Goal: Task Accomplishment & Management: Use online tool/utility

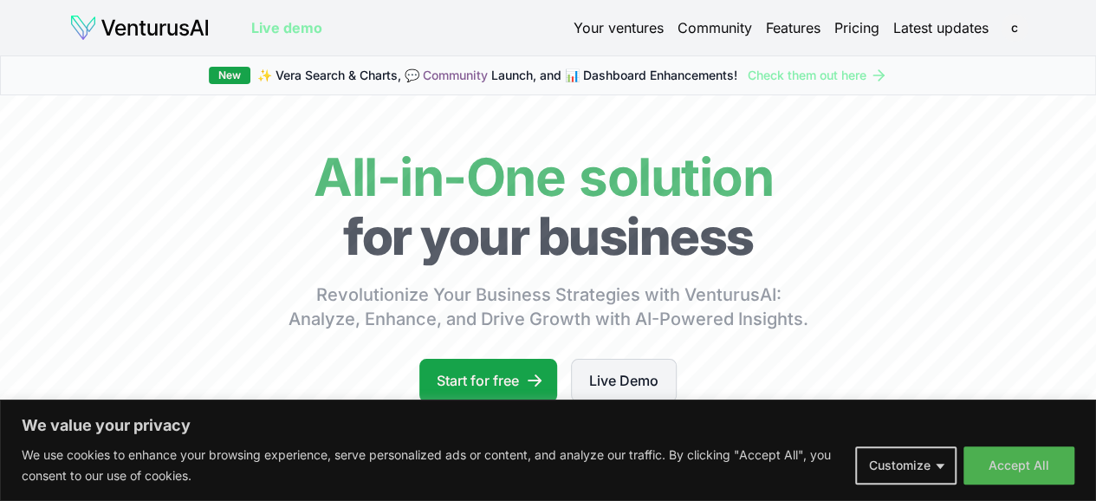
scroll to position [87, 0]
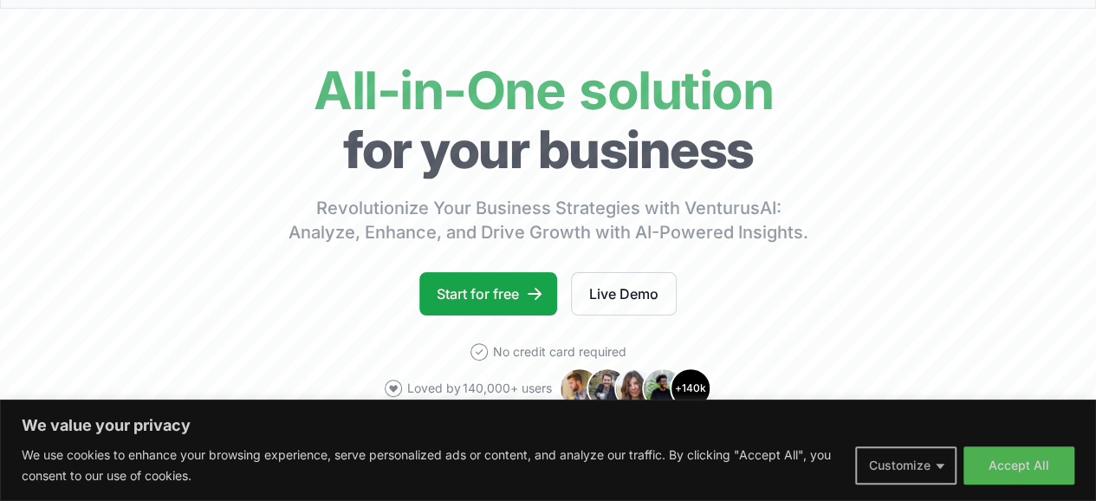
click at [897, 460] on button "Customize" at bounding box center [905, 465] width 101 height 38
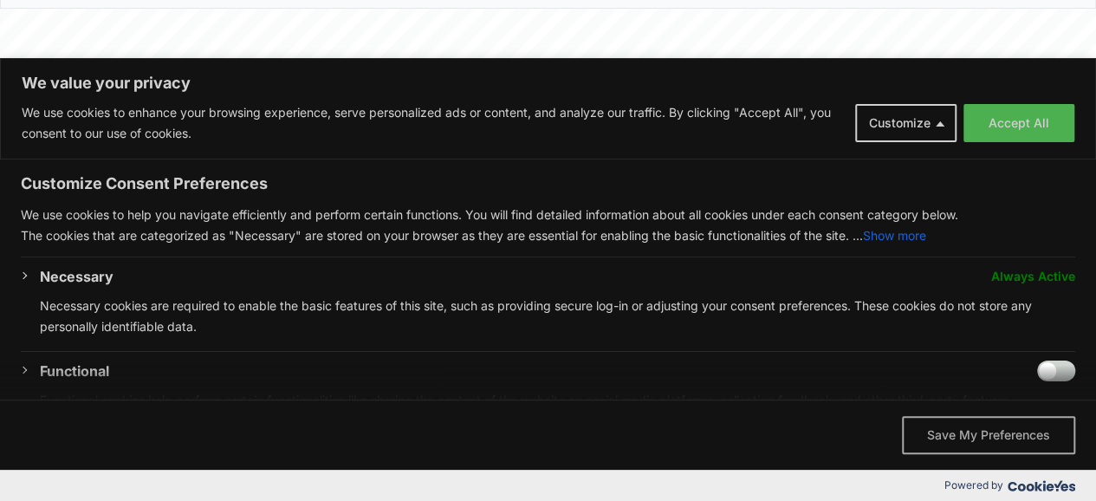
click at [977, 424] on button "Save My Preferences" at bounding box center [988, 435] width 173 height 38
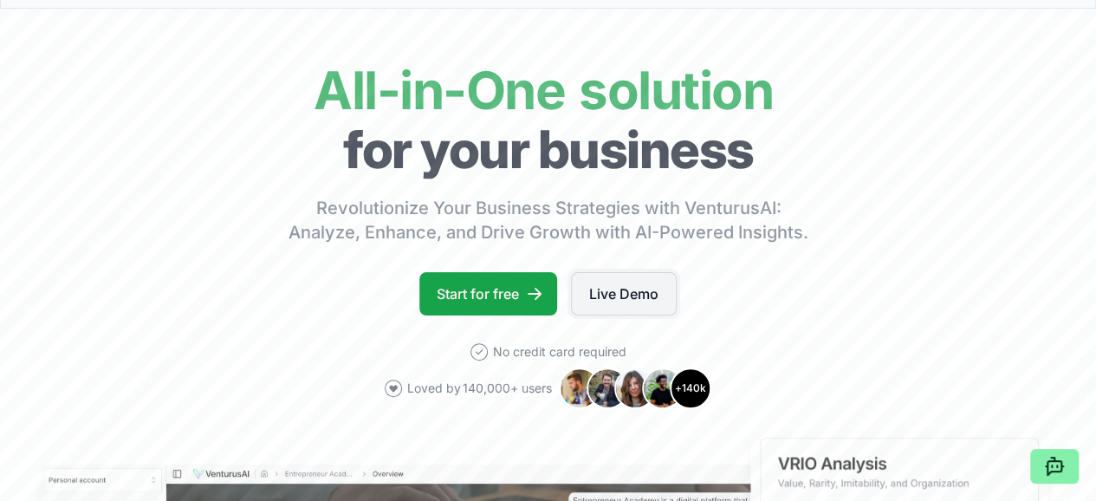
click at [636, 312] on link "Live Demo" at bounding box center [624, 293] width 106 height 43
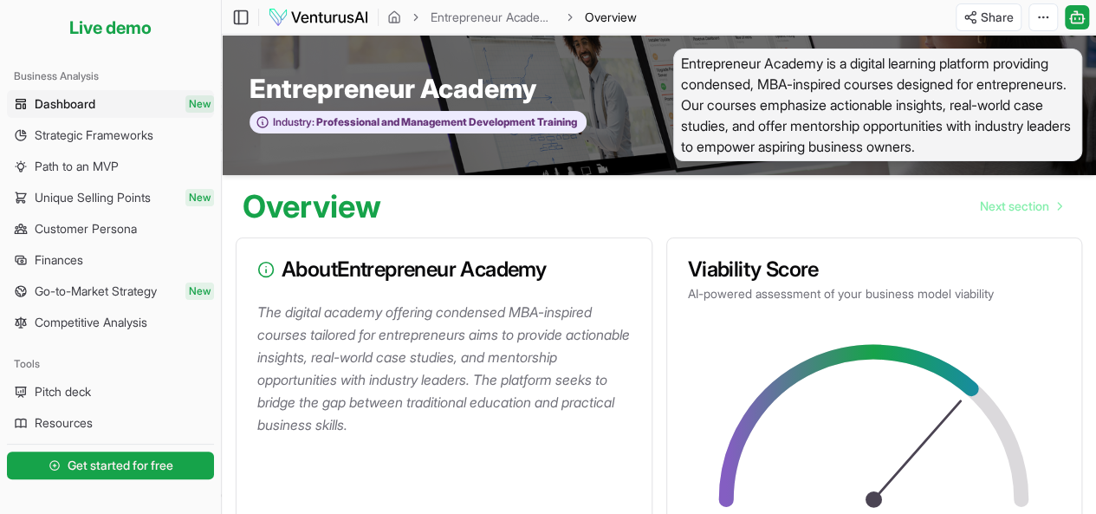
click at [69, 111] on span "Dashboard" at bounding box center [65, 103] width 61 height 17
click at [170, 94] on link "Dashboard New" at bounding box center [110, 104] width 207 height 28
click at [116, 136] on span "Strategic Frameworks" at bounding box center [94, 134] width 119 height 17
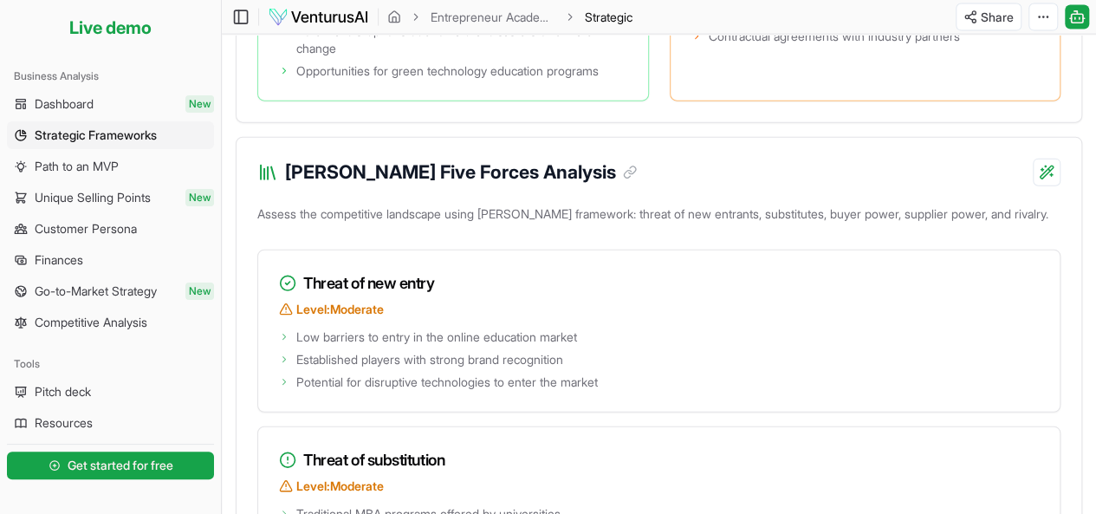
scroll to position [1993, 0]
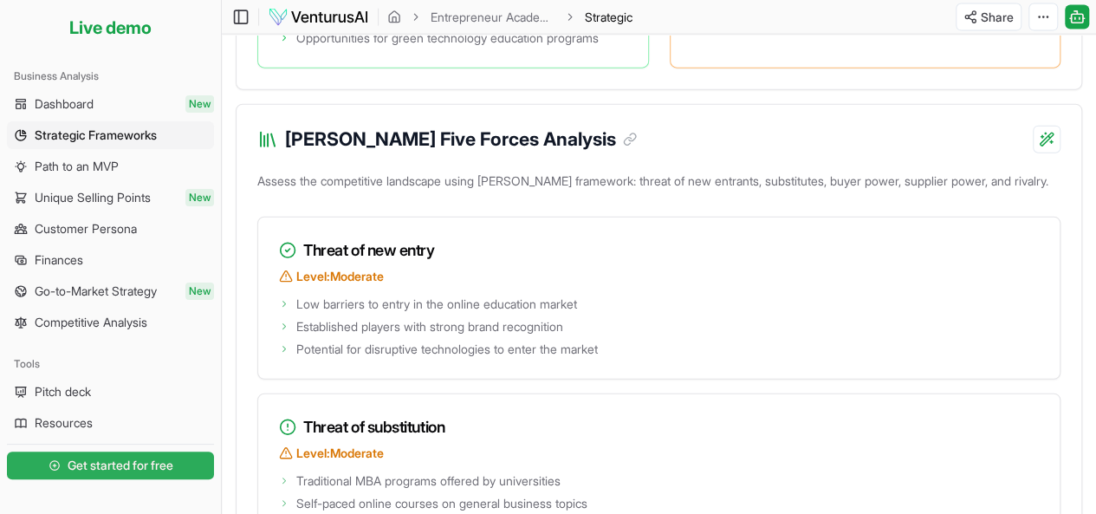
click at [107, 463] on span "Get started for free" at bounding box center [121, 465] width 106 height 17
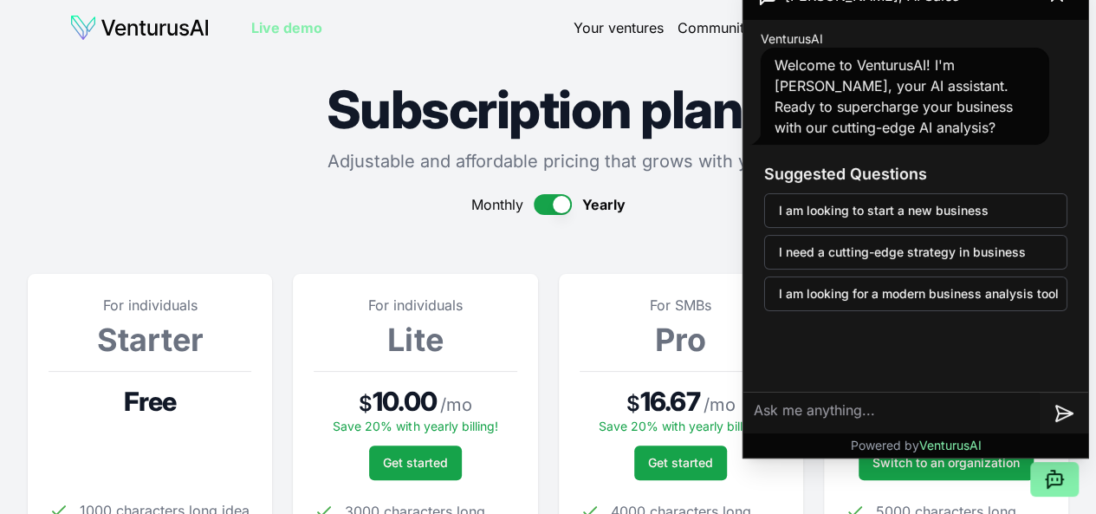
click at [1033, 170] on h3 "Suggested Questions" at bounding box center [915, 174] width 303 height 24
click at [787, 410] on textarea at bounding box center [891, 413] width 296 height 42
type textarea "A"
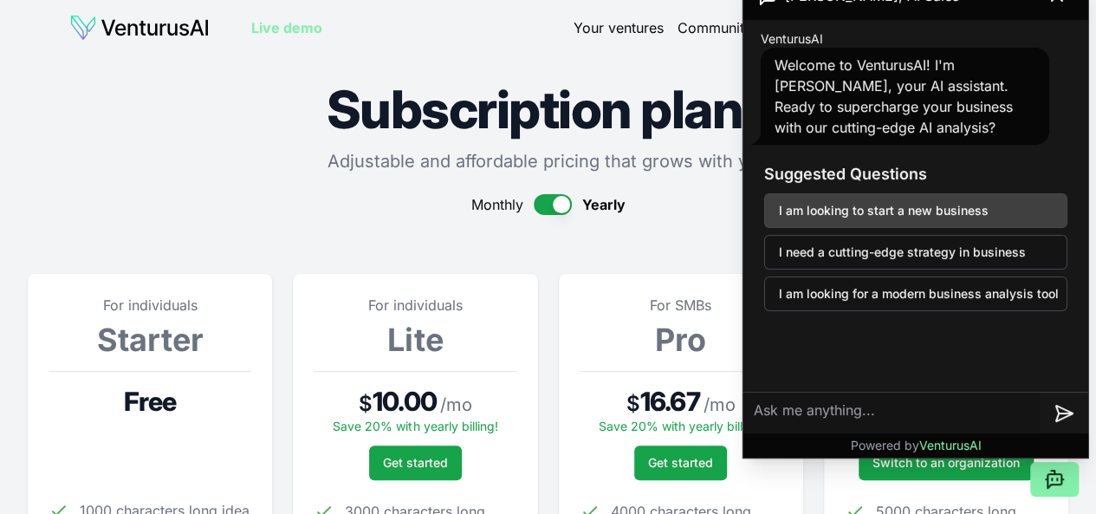
click at [923, 207] on button "I am looking to start a new business" at bounding box center [915, 210] width 303 height 35
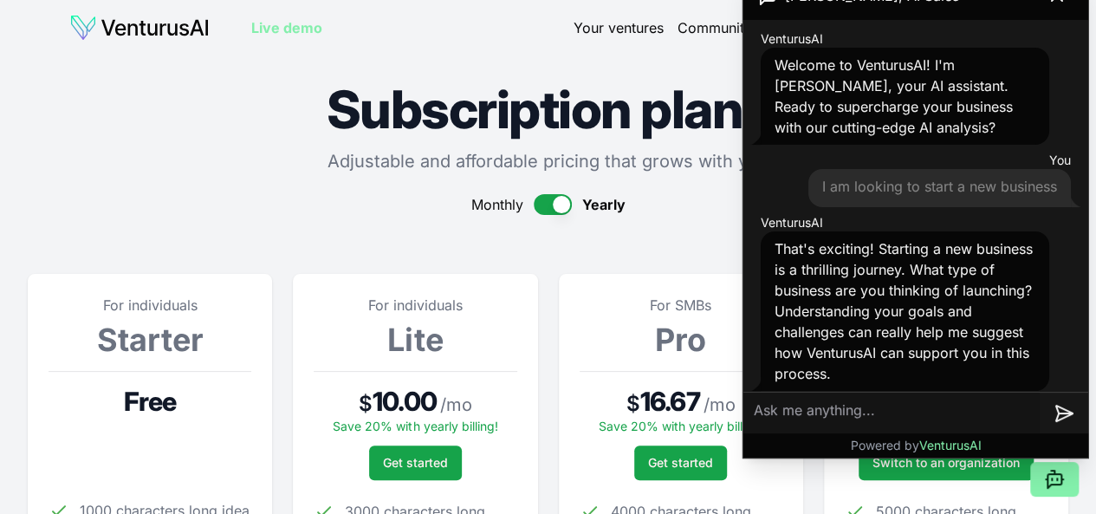
scroll to position [9, 0]
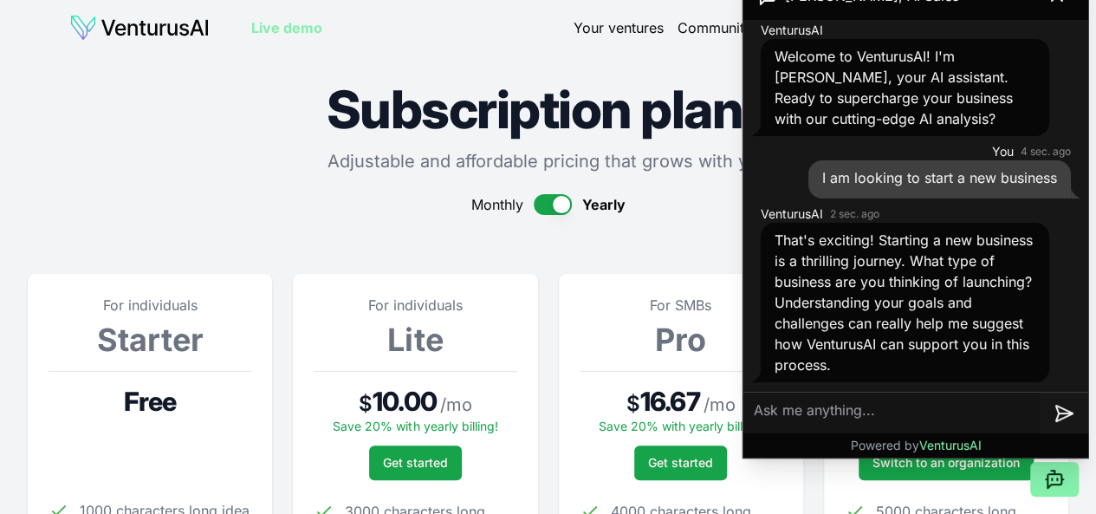
click at [760, 416] on textarea at bounding box center [891, 413] width 296 height 42
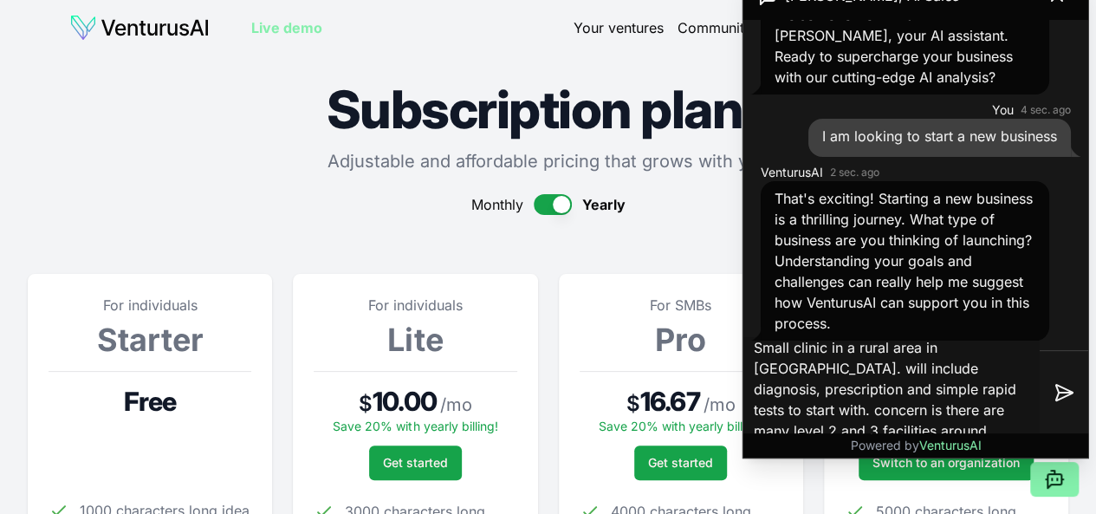
scroll to position [18, 0]
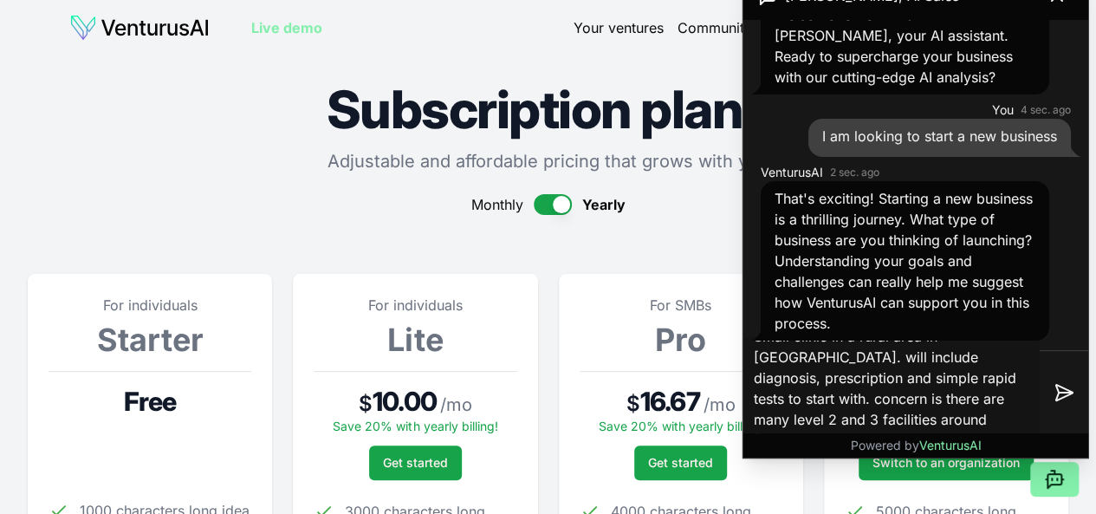
type textarea "Small clinic in a rural area in kiambu county. will include diagnosis, prescrip…"
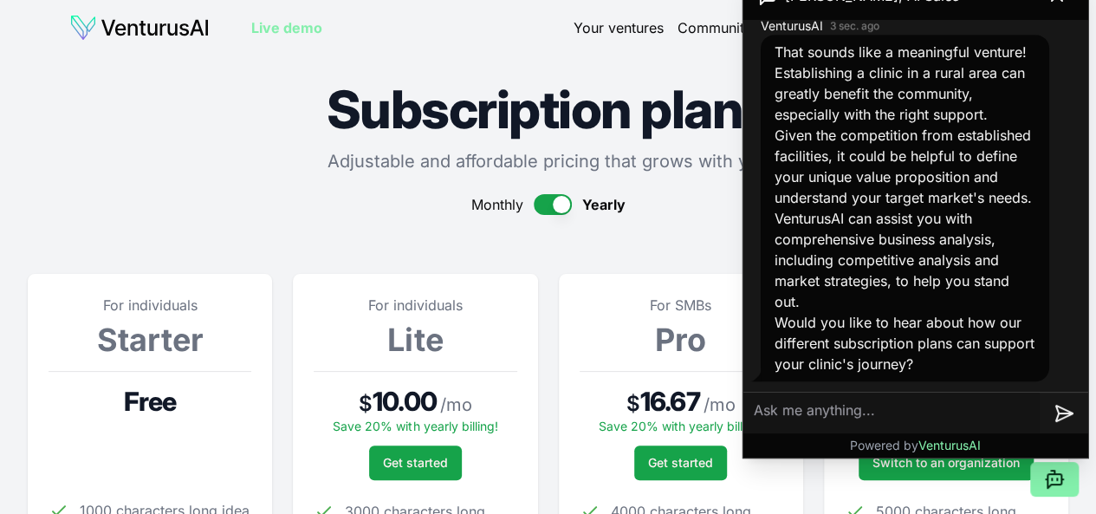
scroll to position [563, 0]
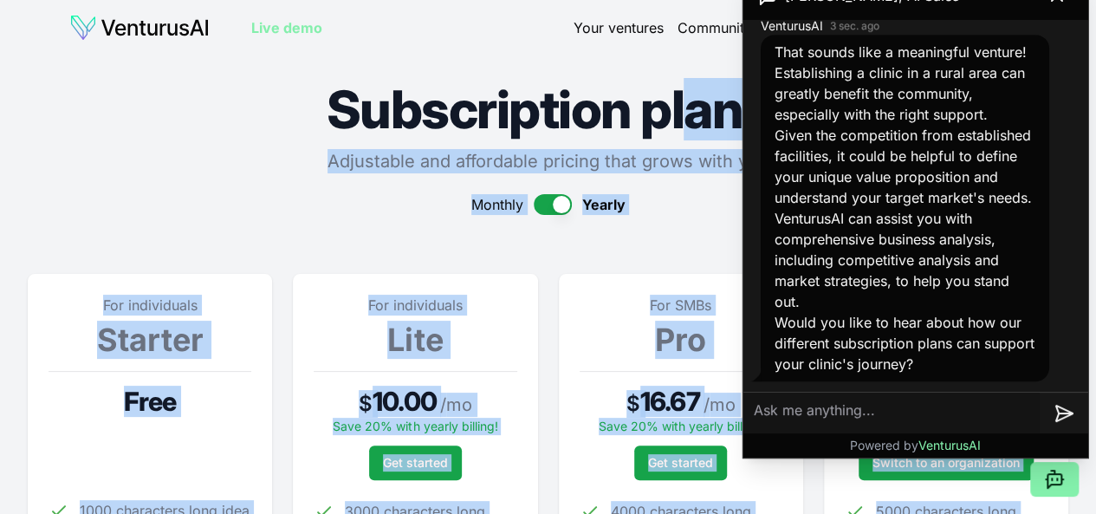
drag, startPoint x: 763, startPoint y: 1, endPoint x: 683, endPoint y: 57, distance: 98.3
click at [683, 57] on body "We value your privacy We use cookies to enhance your browsing experience, serve…" at bounding box center [548, 257] width 1096 height 514
drag, startPoint x: 486, startPoint y: 235, endPoint x: 656, endPoint y: 230, distance: 169.9
click at [540, 268] on section "For individuals Starter Free 1000 characters long idea Choose your preferred la…" at bounding box center [548, 504] width 1040 height 522
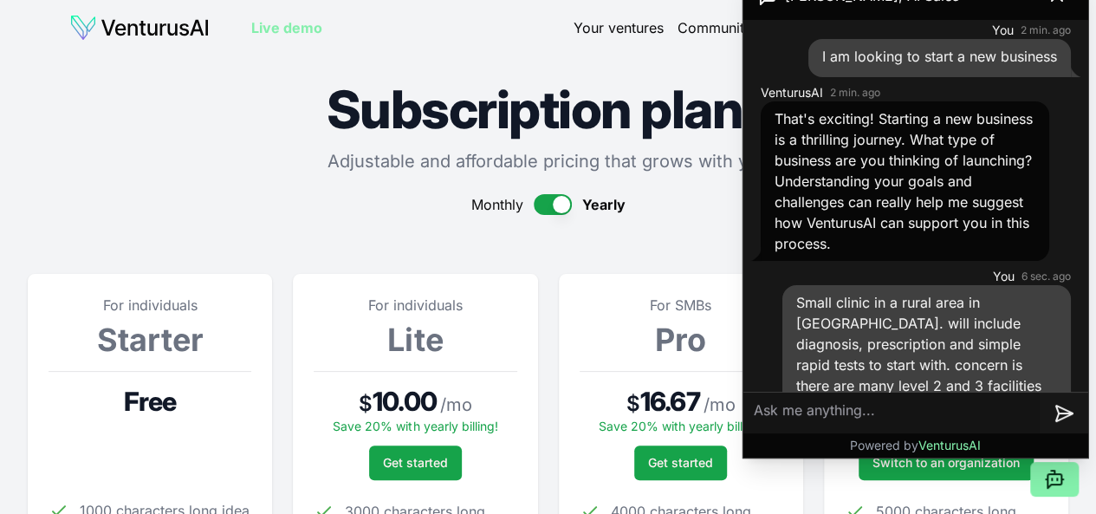
scroll to position [0, 0]
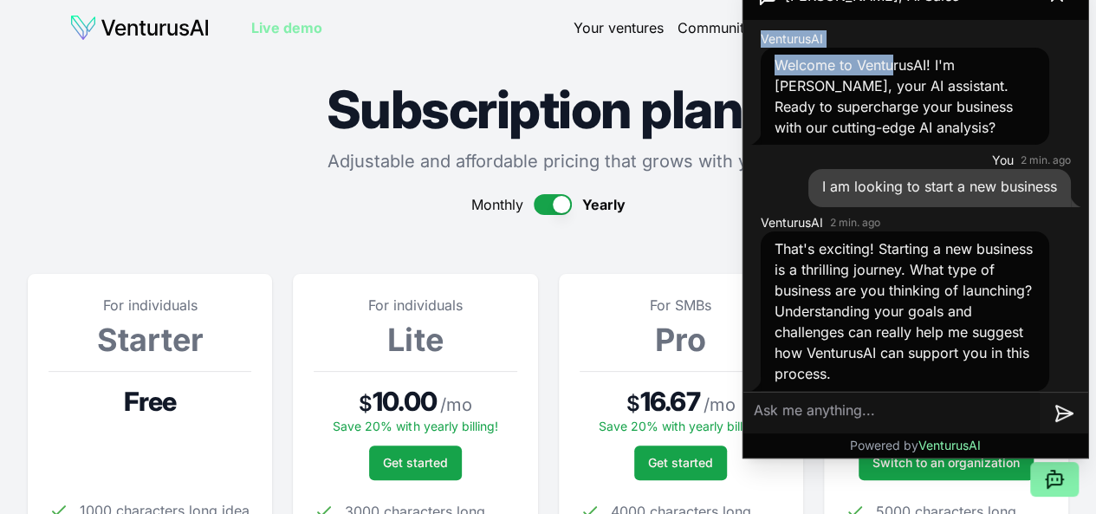
drag, startPoint x: 1086, startPoint y: 9, endPoint x: 880, endPoint y: 51, distance: 210.5
click at [883, 52] on div "Andrew, AI Sales VenturusAI Welcome to VenturusAI! I'm Andrew, your AI assistan…" at bounding box center [915, 214] width 345 height 486
click at [745, 95] on div "VenturusAI Welcome to VenturusAI! I'm Andrew, your AI assistant. Ready to super…" at bounding box center [915, 477] width 345 height 915
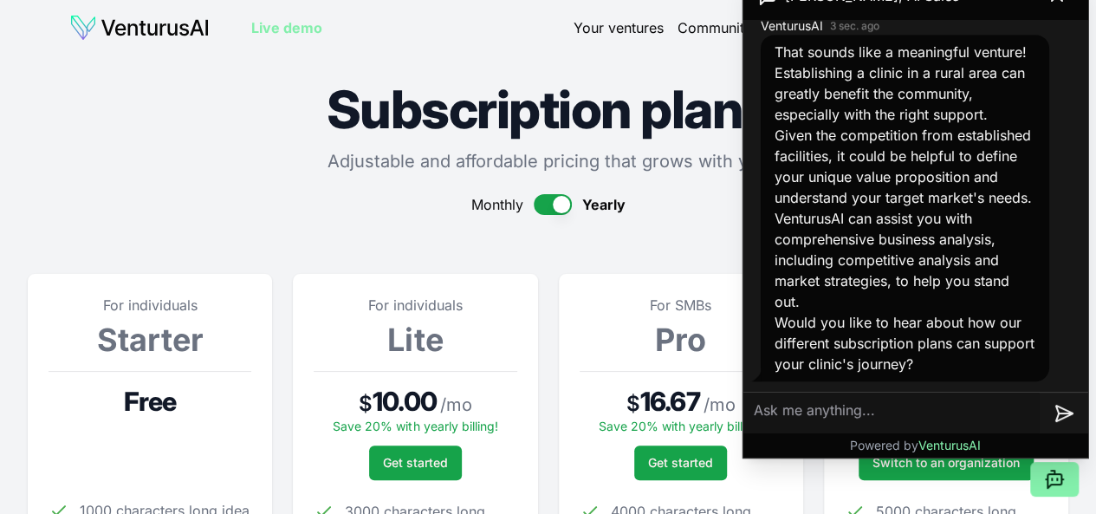
scroll to position [563, 0]
click at [795, 411] on textarea at bounding box center [891, 413] width 296 height 42
type textarea "certainly"
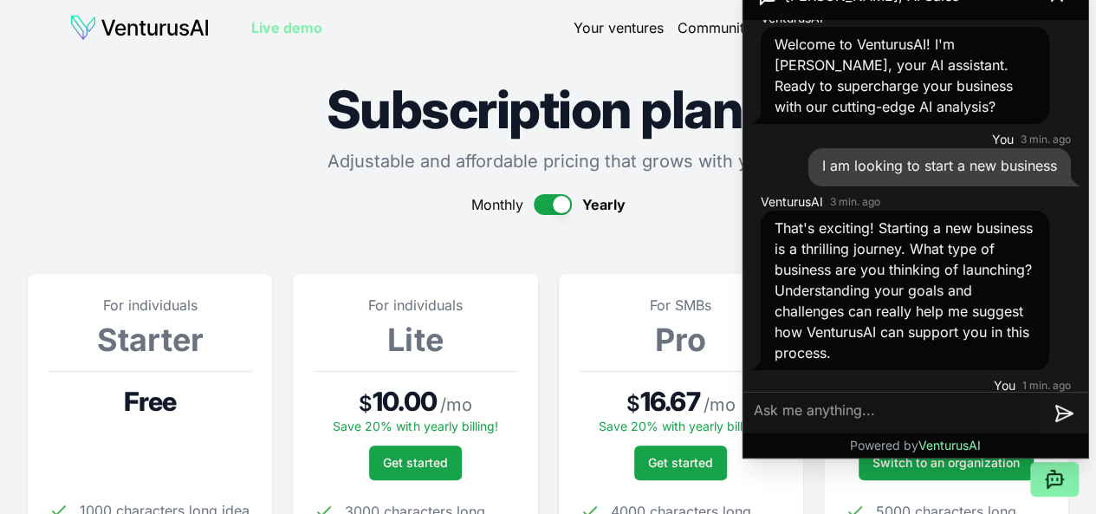
scroll to position [0, 0]
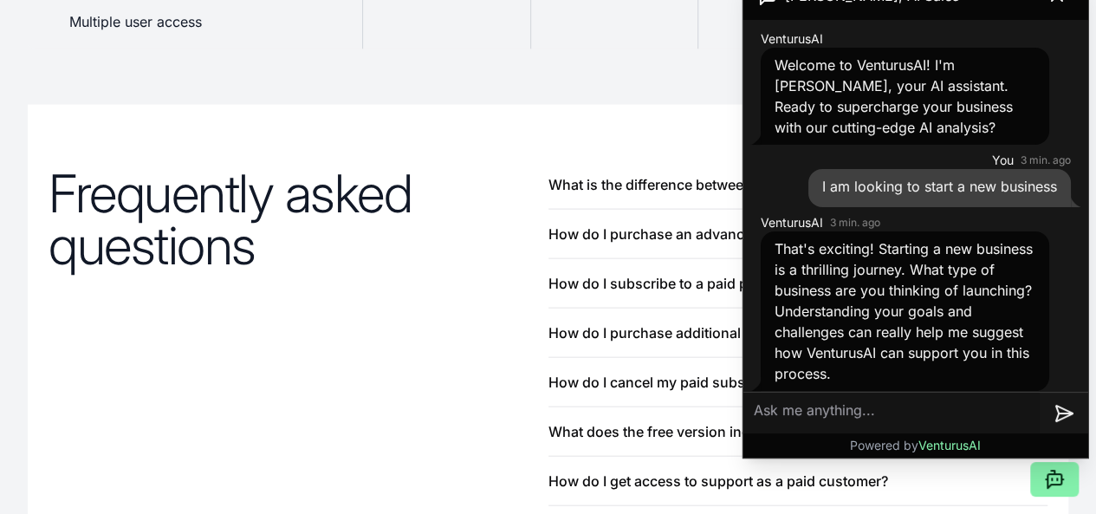
scroll to position [1906, 0]
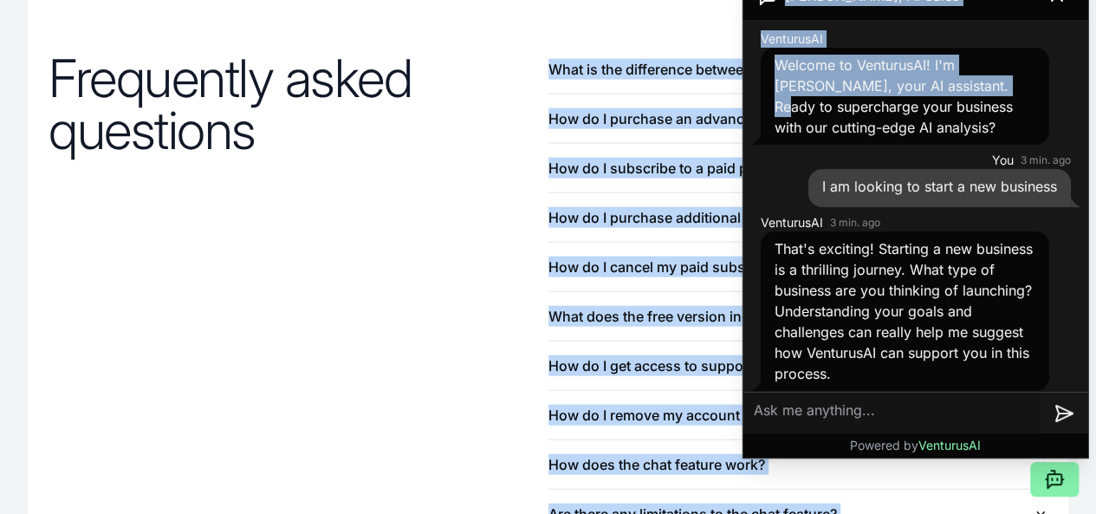
drag, startPoint x: 757, startPoint y: 110, endPoint x: 342, endPoint y: 134, distance: 415.7
click at [420, 284] on div "Frequently asked questions What is the difference between One time payments and…" at bounding box center [548, 292] width 1040 height 605
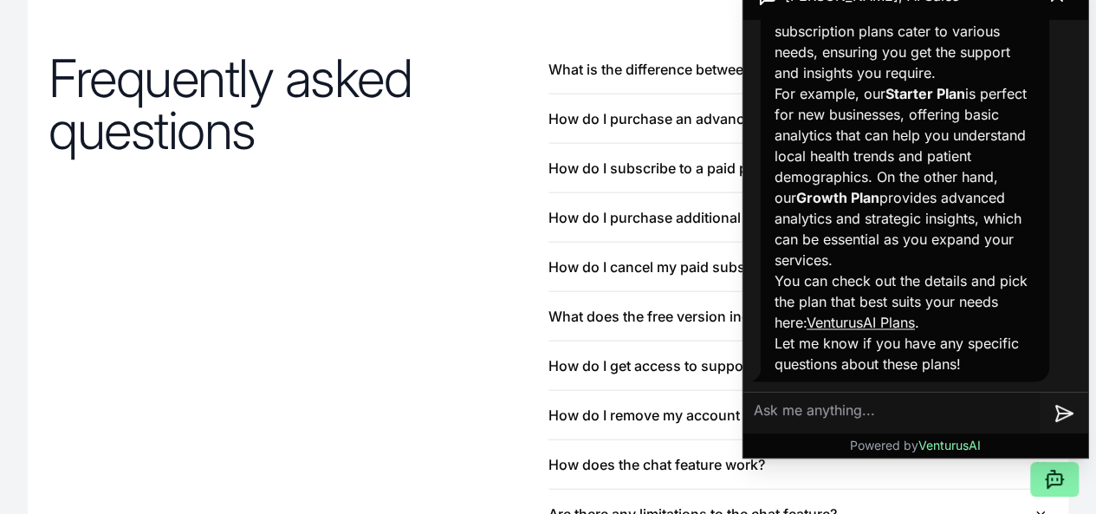
scroll to position [1038, 0]
click at [910, 321] on link "VenturusAI Plans" at bounding box center [861, 322] width 108 height 17
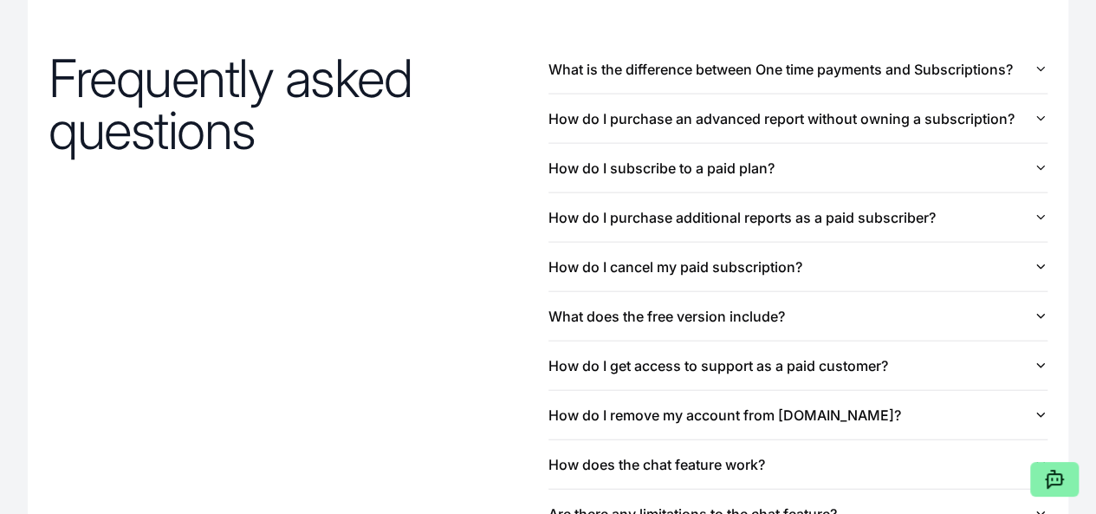
scroll to position [1906, 0]
drag, startPoint x: 1034, startPoint y: 463, endPoint x: 850, endPoint y: 460, distance: 183.7
click at [676, 331] on button "What does the free version include?" at bounding box center [798, 316] width 500 height 49
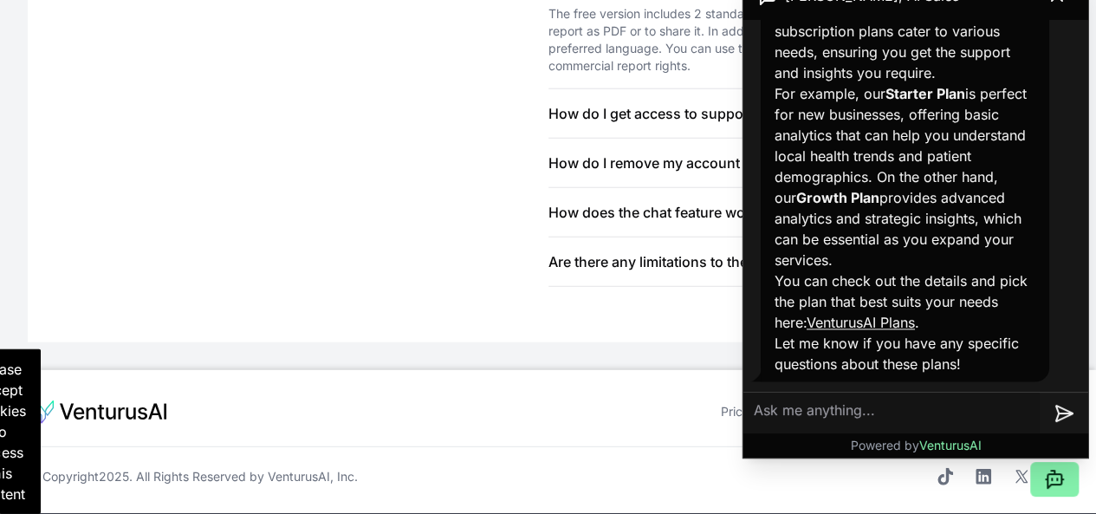
scroll to position [2281, 0]
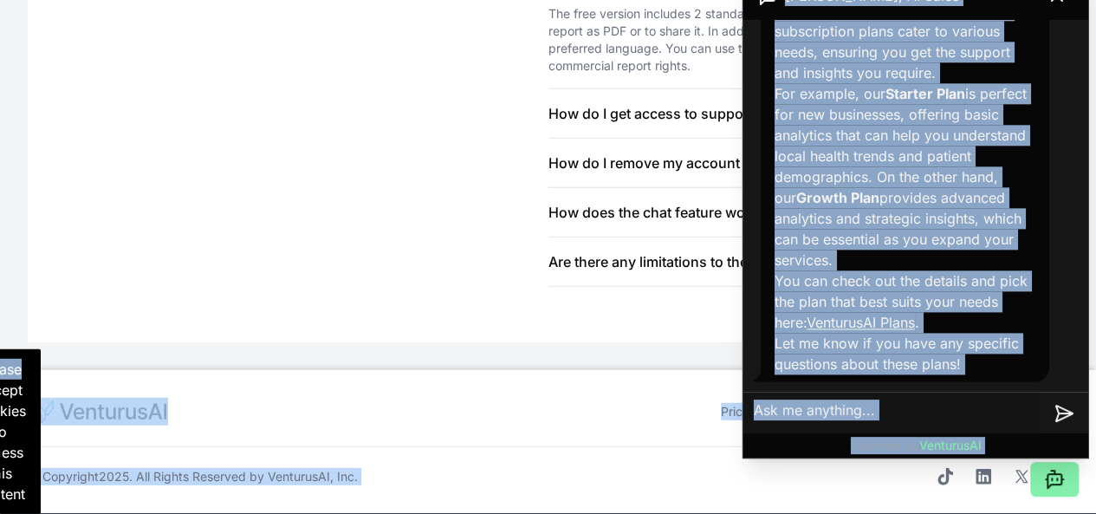
drag, startPoint x: 35, startPoint y: 358, endPoint x: 218, endPoint y: 370, distance: 184.1
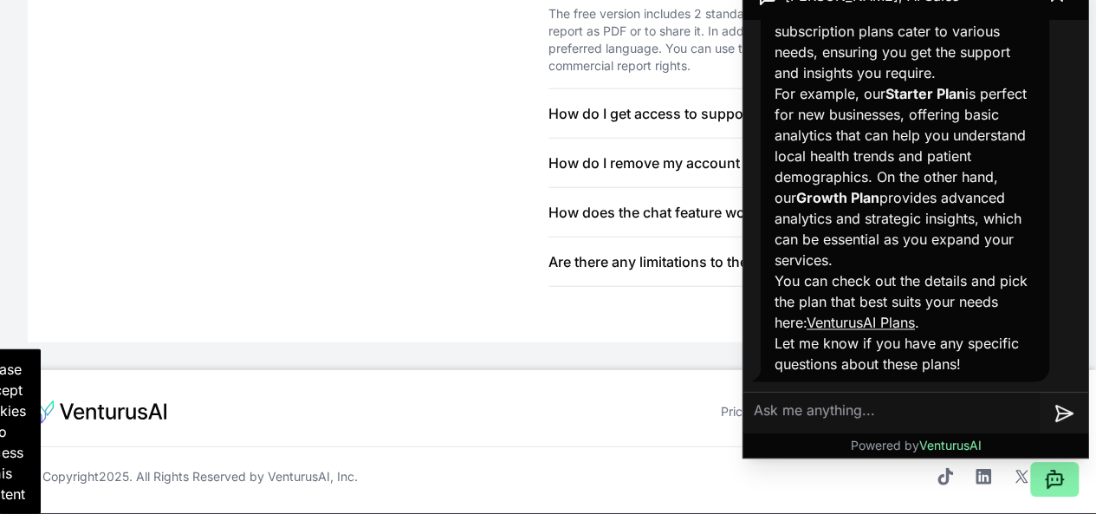
click at [770, 403] on textarea at bounding box center [891, 413] width 296 height 42
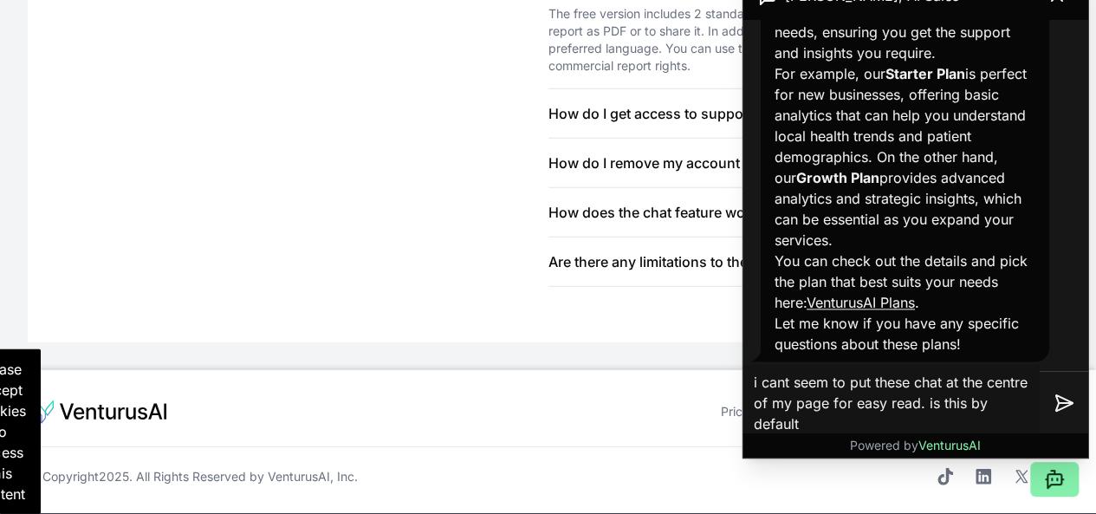
type textarea "i cant seem to put these chat at the centre of my page for easy read. is this b…"
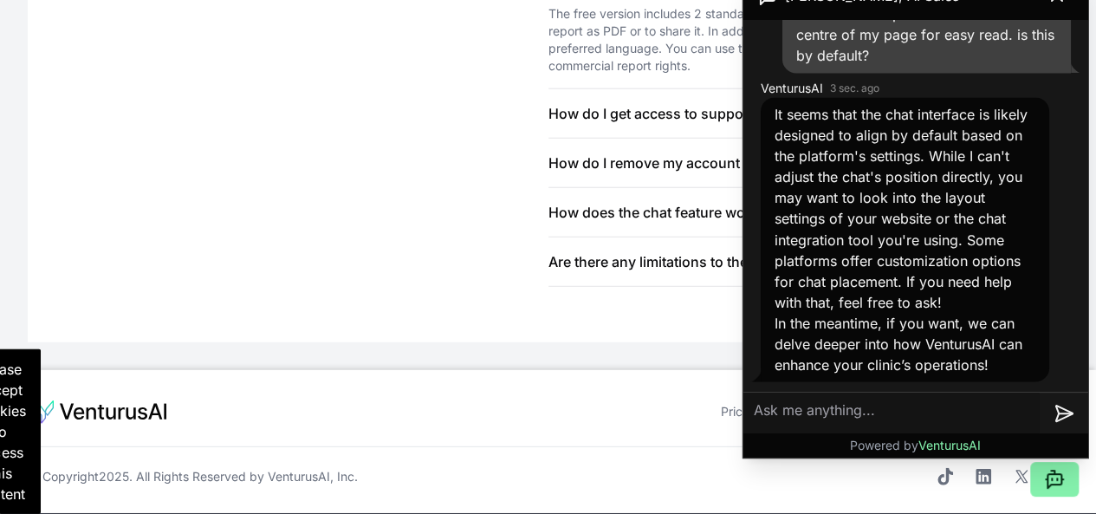
scroll to position [1447, 0]
drag, startPoint x: 812, startPoint y: 327, endPoint x: 385, endPoint y: 154, distance: 460.6
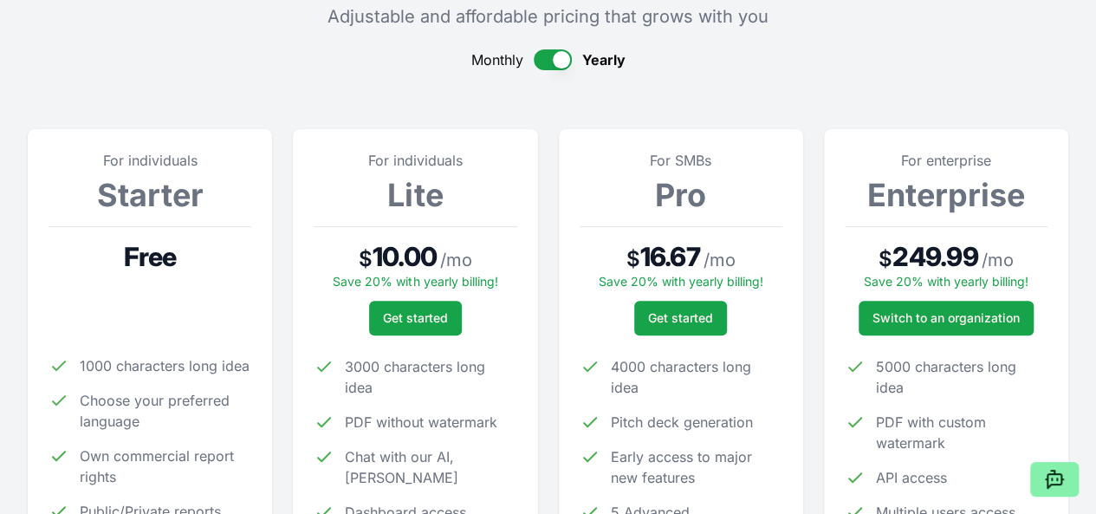
scroll to position [0, 0]
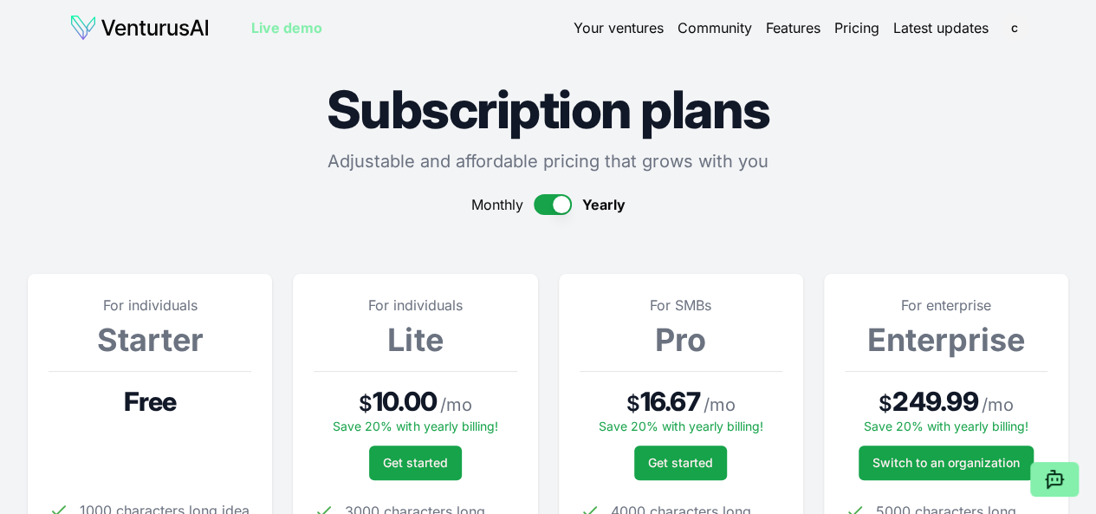
click at [794, 23] on link "Features" at bounding box center [793, 27] width 55 height 21
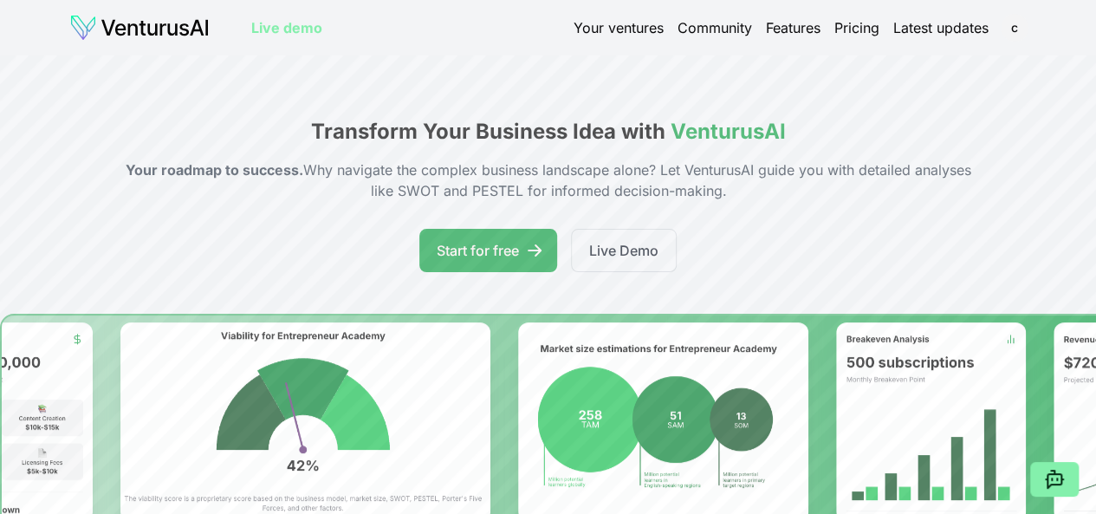
click at [619, 26] on link "Your ventures" at bounding box center [618, 27] width 90 height 21
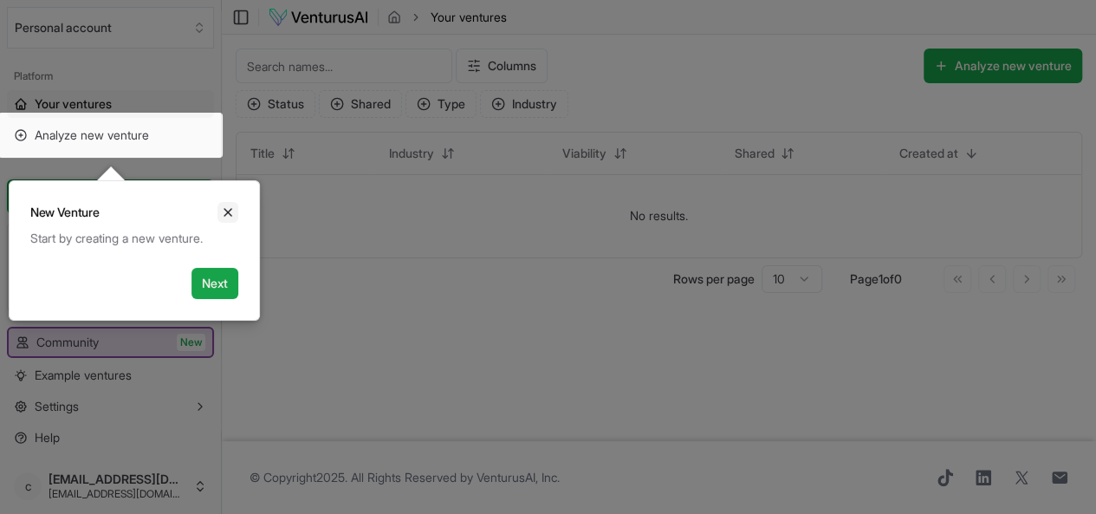
click at [234, 205] on icon "Close" at bounding box center [228, 212] width 14 height 14
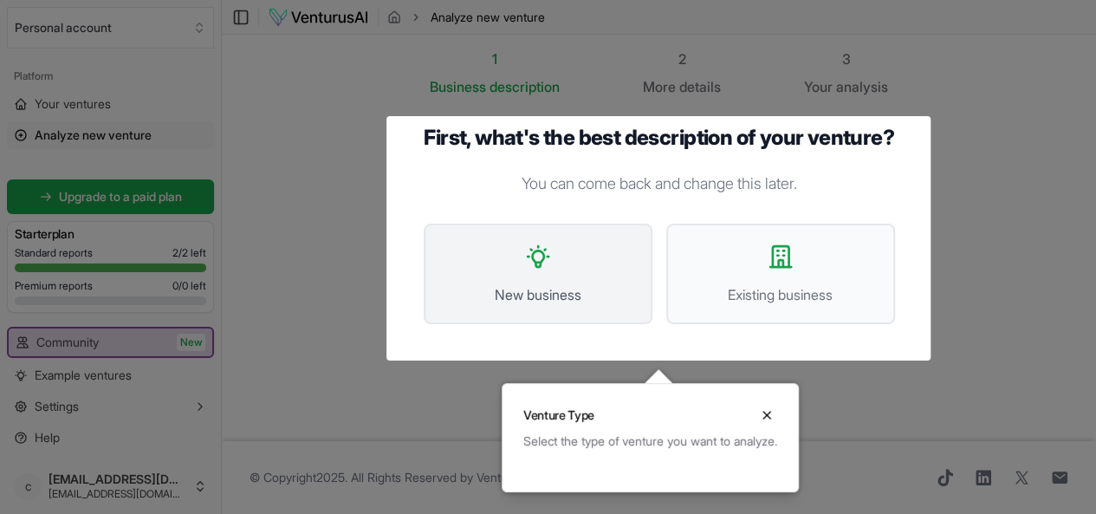
click at [517, 282] on button "New business" at bounding box center [538, 274] width 229 height 100
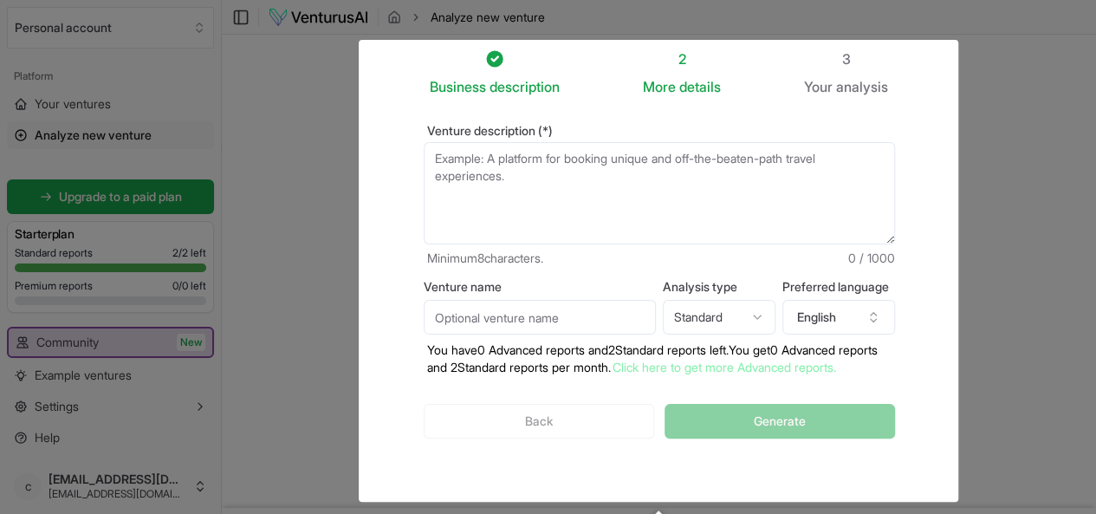
click at [533, 417] on div "Back Generate" at bounding box center [659, 421] width 471 height 90
click at [522, 422] on div "Back Generate" at bounding box center [659, 421] width 471 height 90
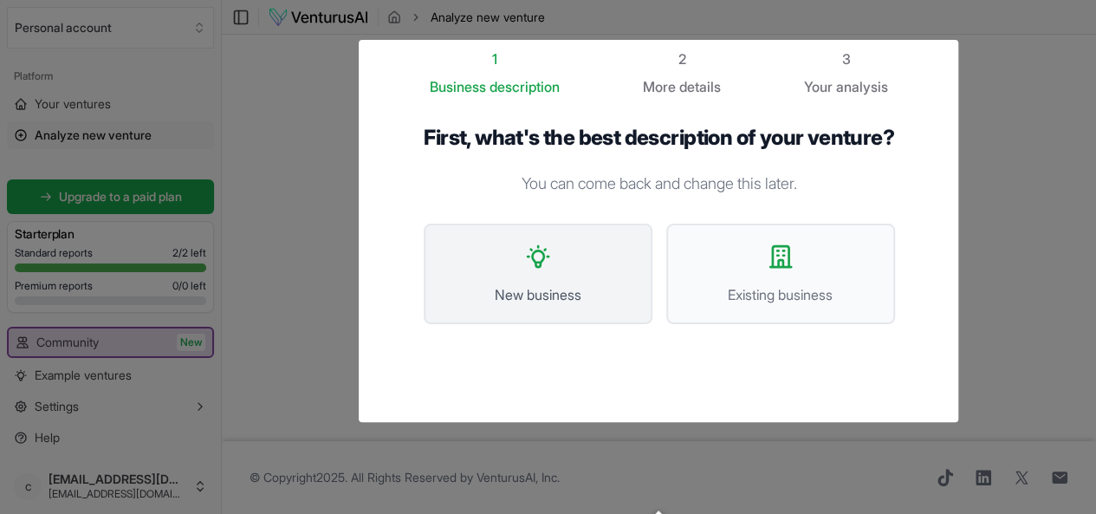
click at [553, 259] on button "New business" at bounding box center [538, 274] width 229 height 100
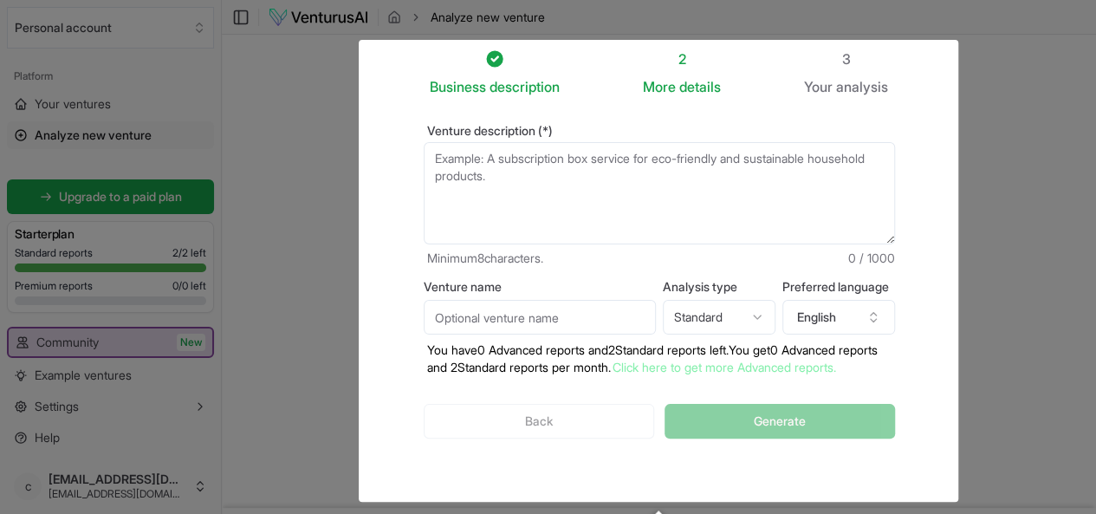
click at [424, 162] on textarea "Venture description (*)" at bounding box center [659, 193] width 471 height 102
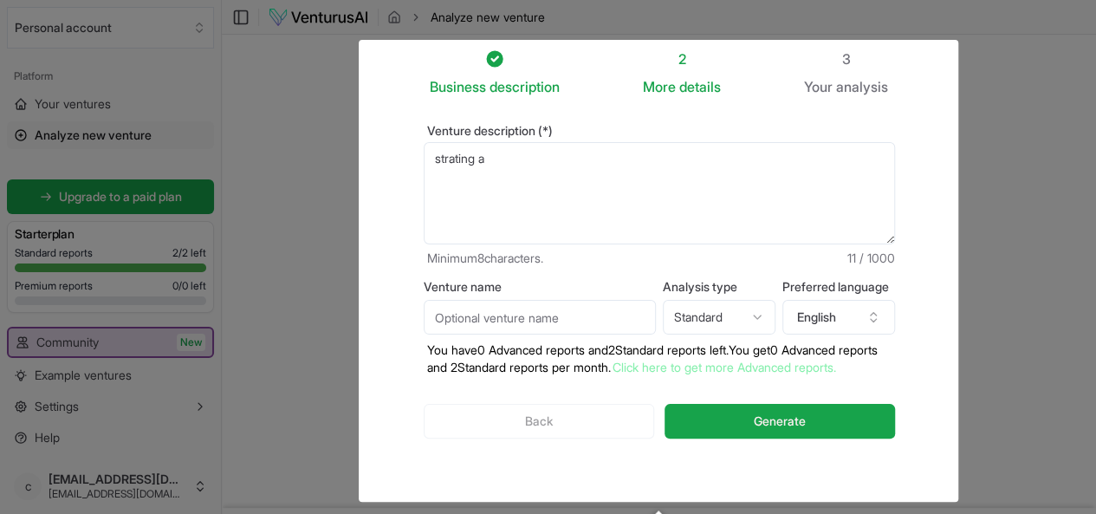
click at [424, 158] on textarea "strating a" at bounding box center [659, 193] width 471 height 102
click at [463, 157] on textarea "statting a" at bounding box center [659, 193] width 471 height 102
click at [426, 161] on textarea "statting a" at bounding box center [659, 193] width 471 height 102
click at [465, 159] on textarea "starting a" at bounding box center [659, 193] width 471 height 102
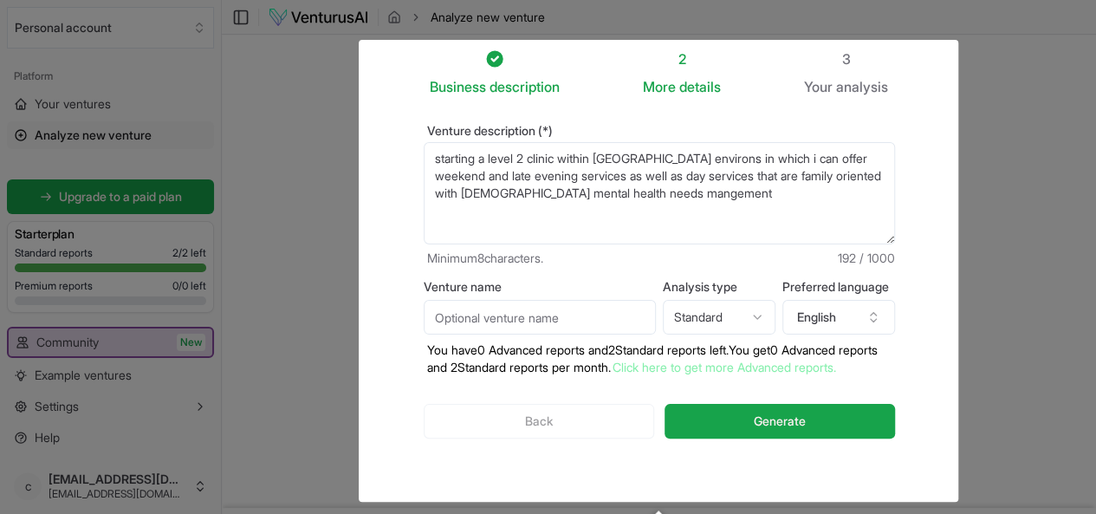
click at [505, 191] on textarea "starting a level 2 clinic within kiambu environs in which i can offer weekend a…" at bounding box center [659, 193] width 471 height 102
click at [559, 195] on textarea "starting a level 2 clinic within kiambu environs in which i can offer weekend a…" at bounding box center [659, 193] width 471 height 102
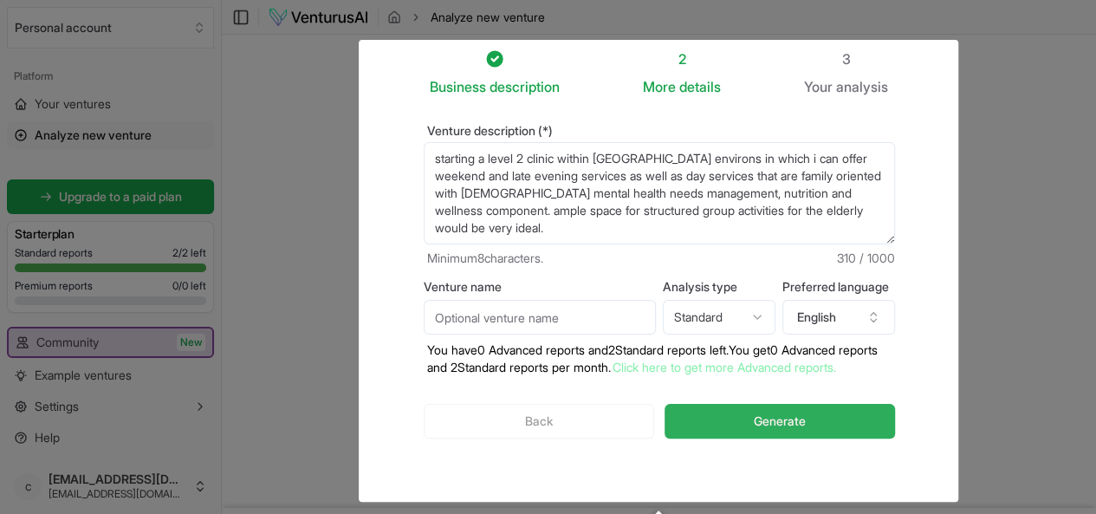
type textarea "starting a level 2 clinic within kiambu environs in which i can offer weekend a…"
click at [742, 421] on button "Generate" at bounding box center [779, 421] width 230 height 35
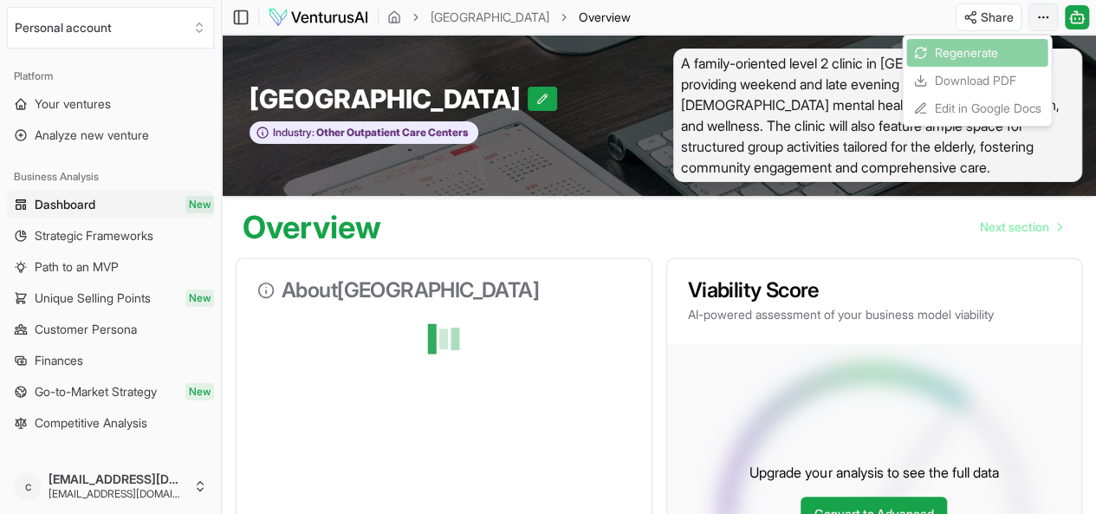
click at [1038, 16] on html "We value your privacy We use cookies to enhance your browsing experience, serve…" at bounding box center [548, 257] width 1096 height 514
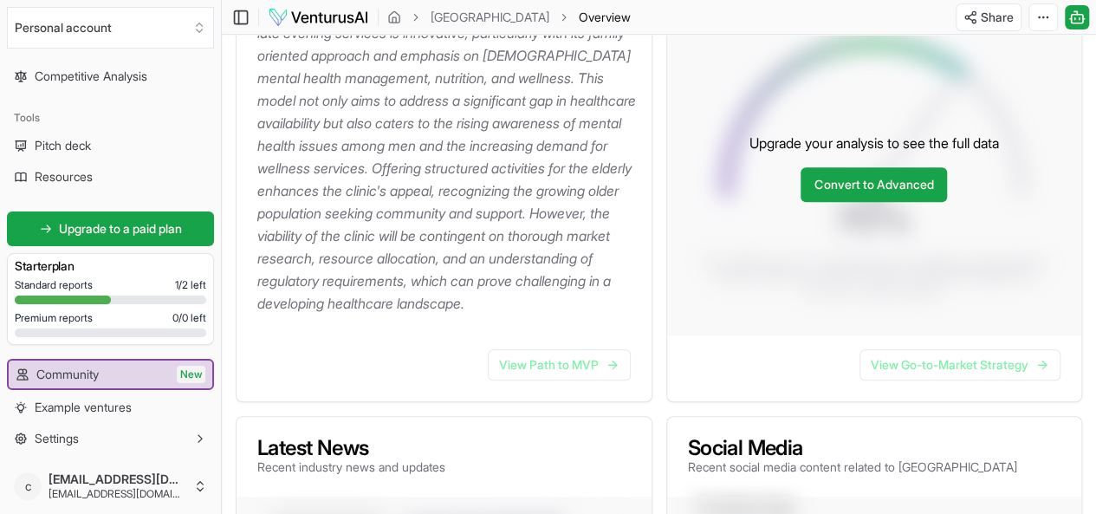
scroll to position [347, 0]
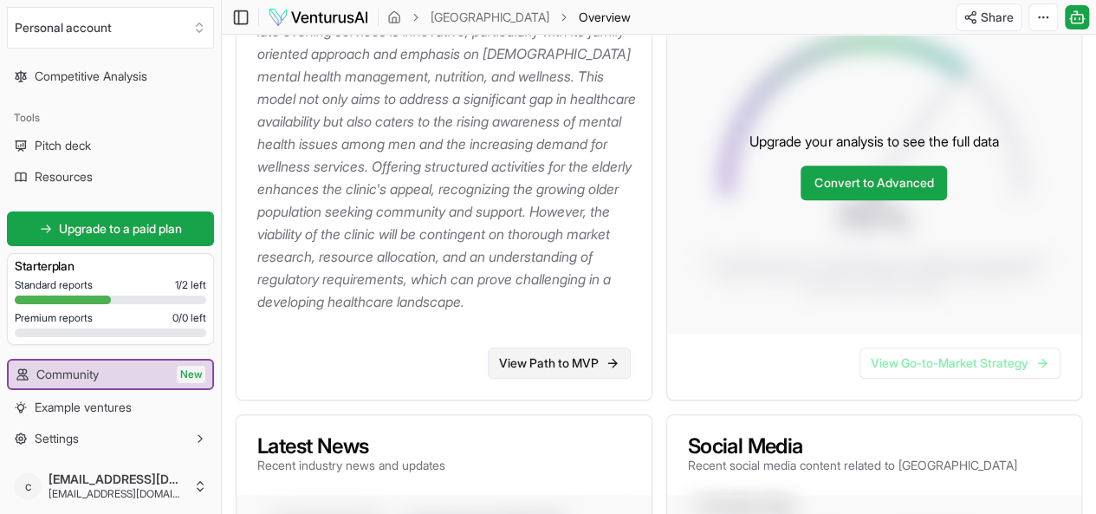
click at [555, 368] on link "View Path to MVP" at bounding box center [559, 362] width 143 height 31
